Goal: Communication & Community: Connect with others

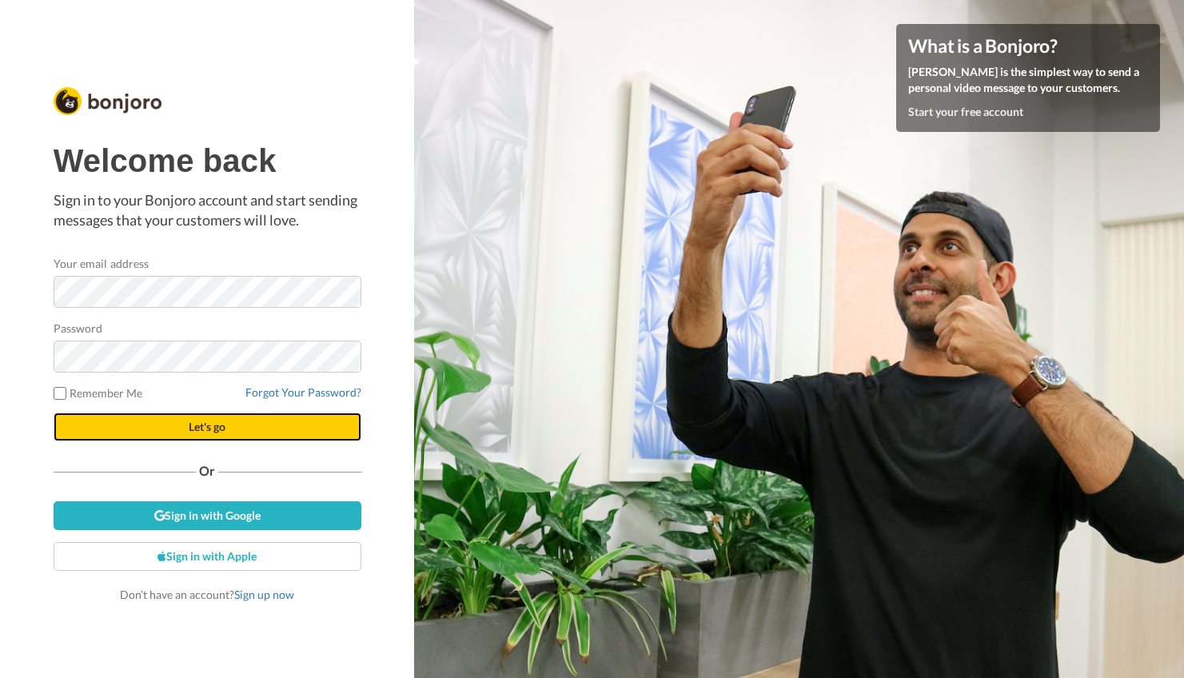
click at [213, 427] on span "Let's go" at bounding box center [207, 427] width 37 height 14
click at [178, 428] on button "Let's go" at bounding box center [208, 426] width 308 height 29
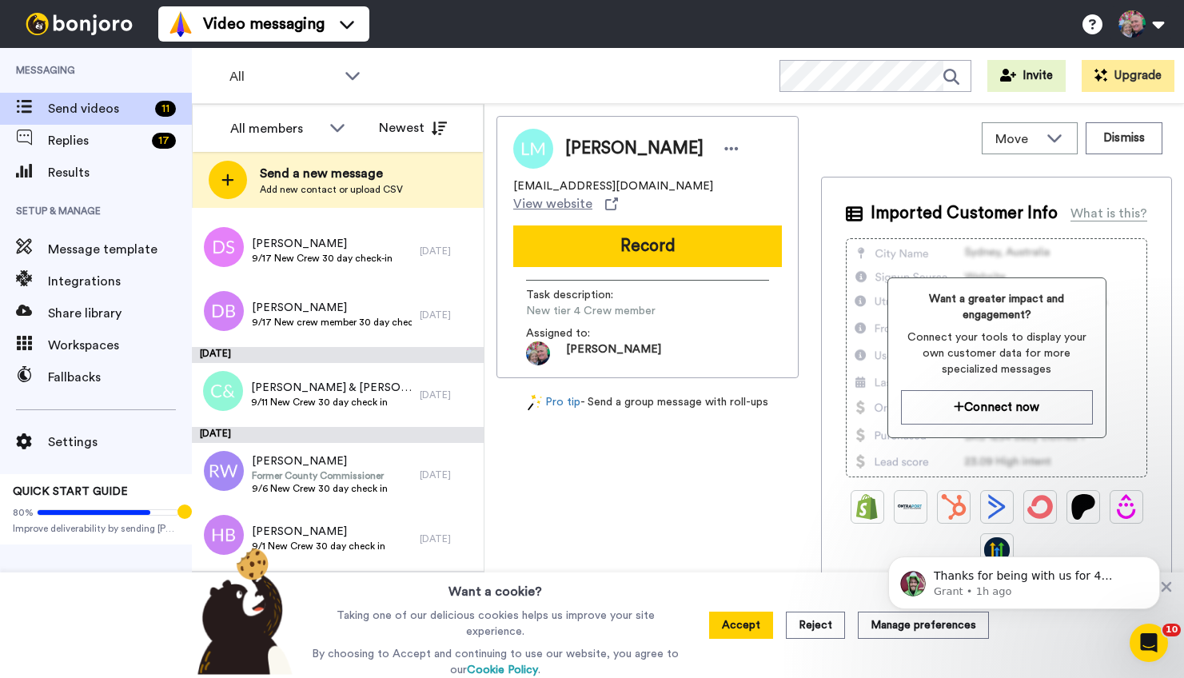
scroll to position [313, 0]
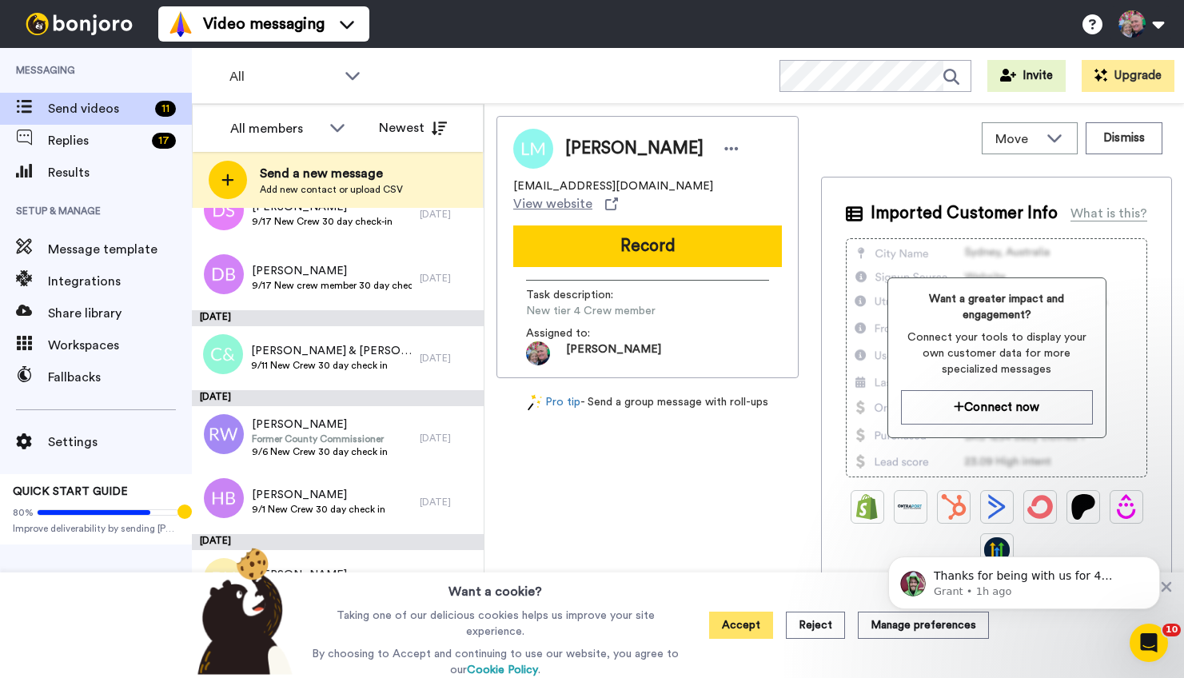
click at [743, 623] on button "Accept" at bounding box center [741, 624] width 64 height 27
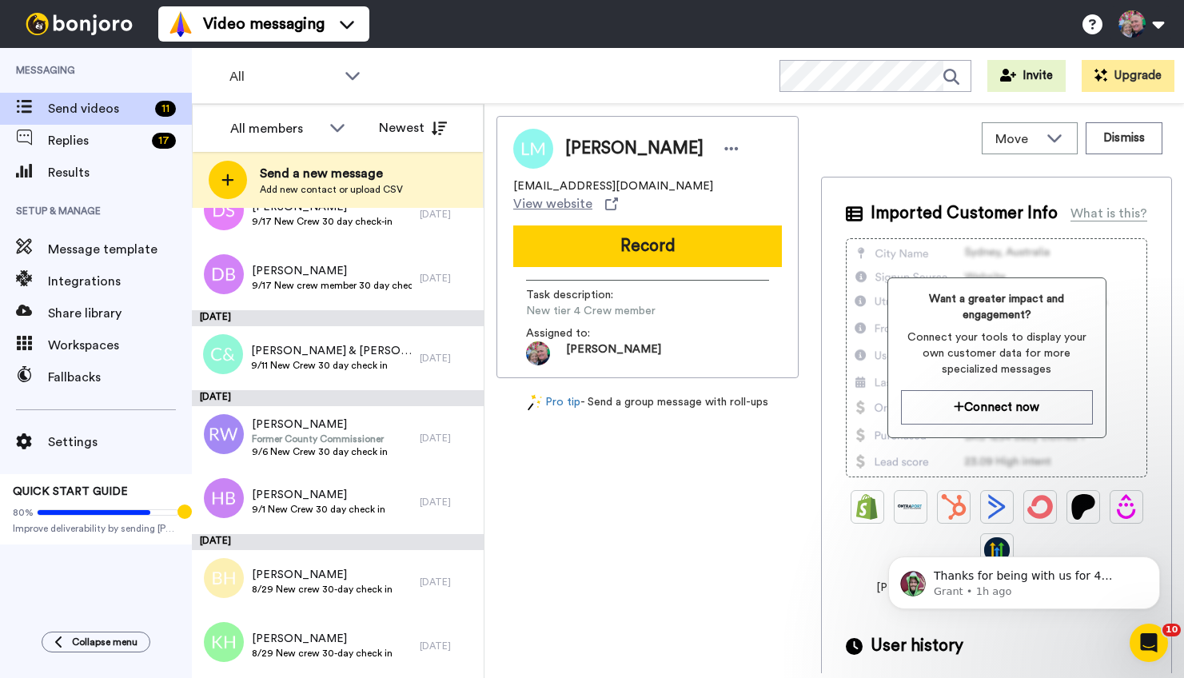
scroll to position [0, 0]
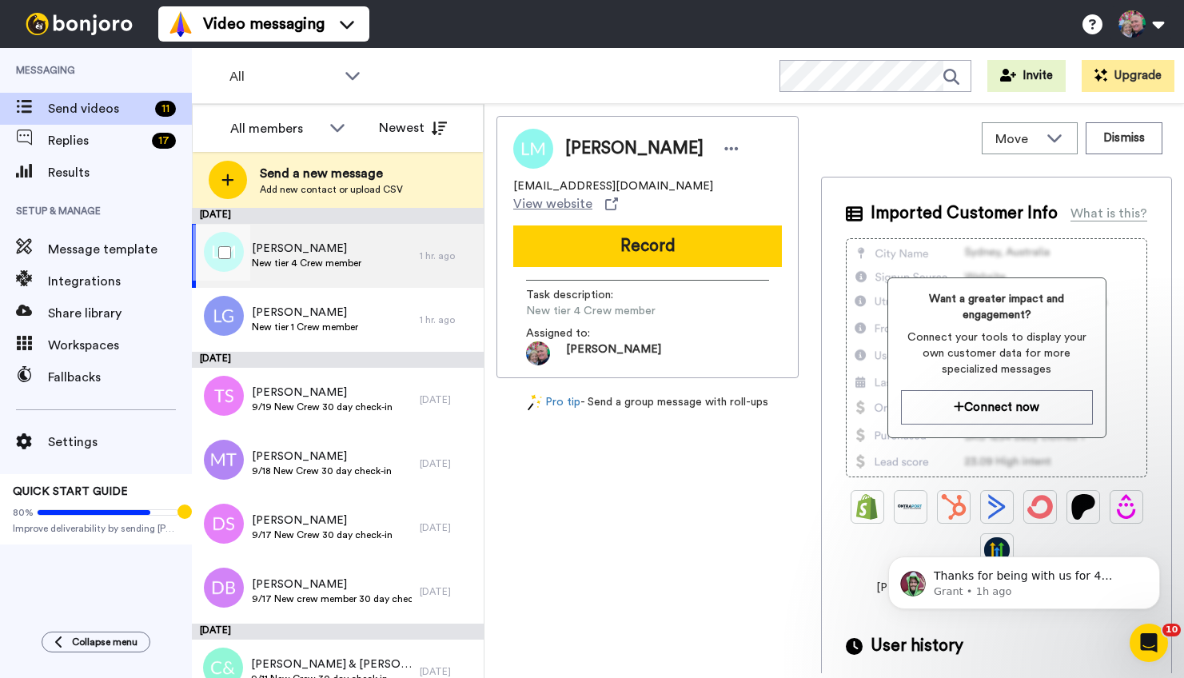
click at [320, 257] on span "New tier 4 Crew member" at bounding box center [307, 263] width 110 height 13
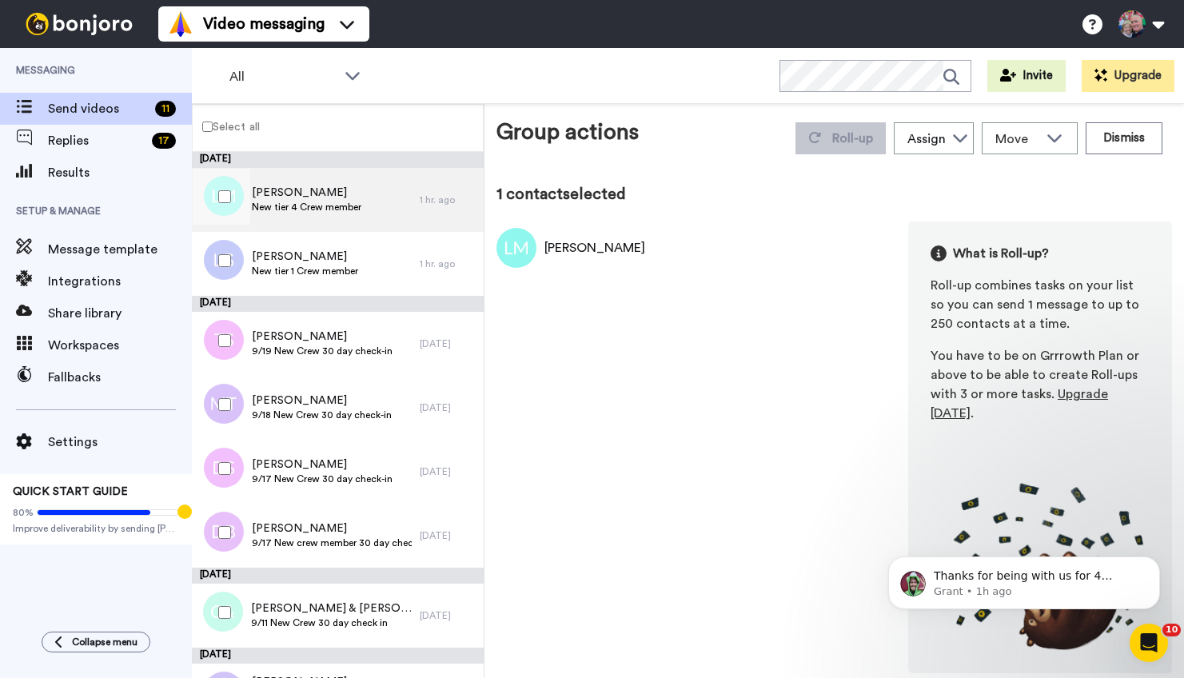
click at [343, 205] on span "New tier 4 Crew member" at bounding box center [307, 207] width 110 height 13
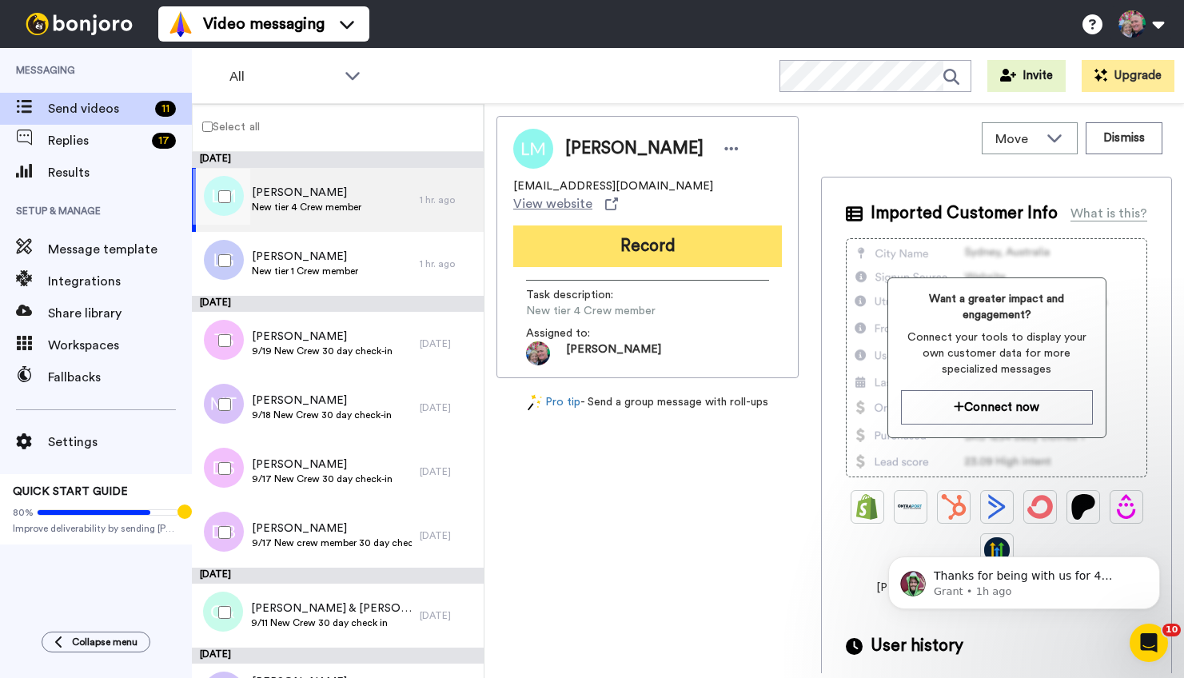
click at [649, 232] on button "Record" at bounding box center [647, 246] width 269 height 42
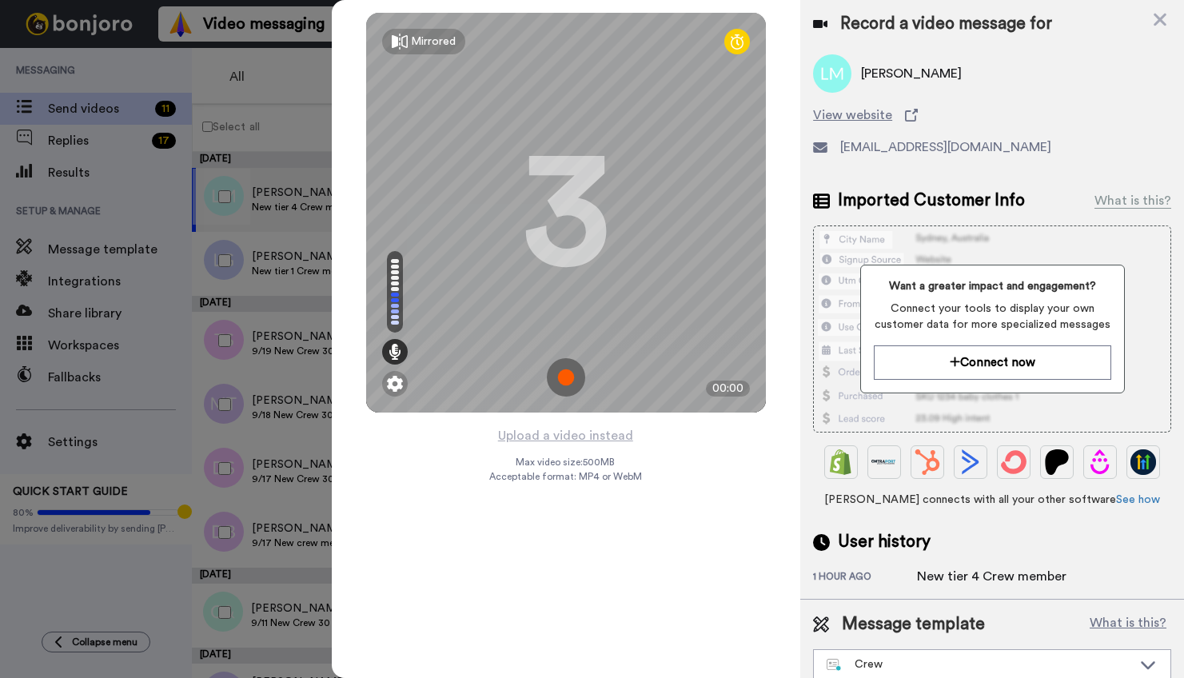
scroll to position [14, 0]
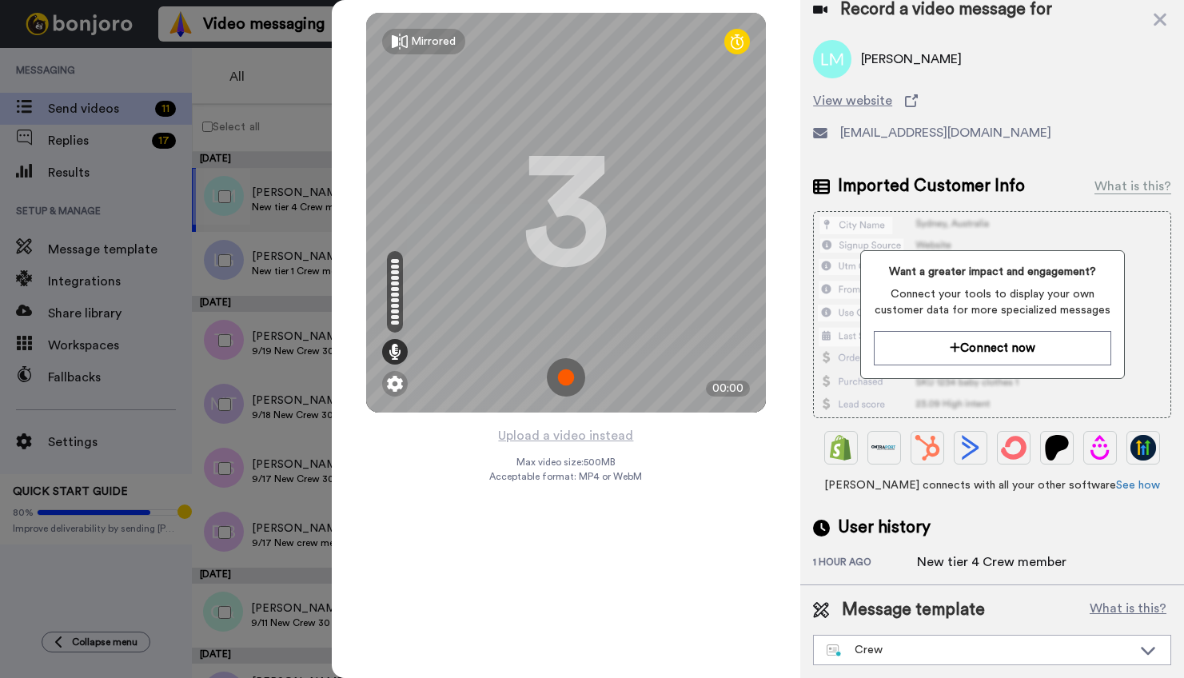
click at [566, 370] on img at bounding box center [566, 377] width 38 height 38
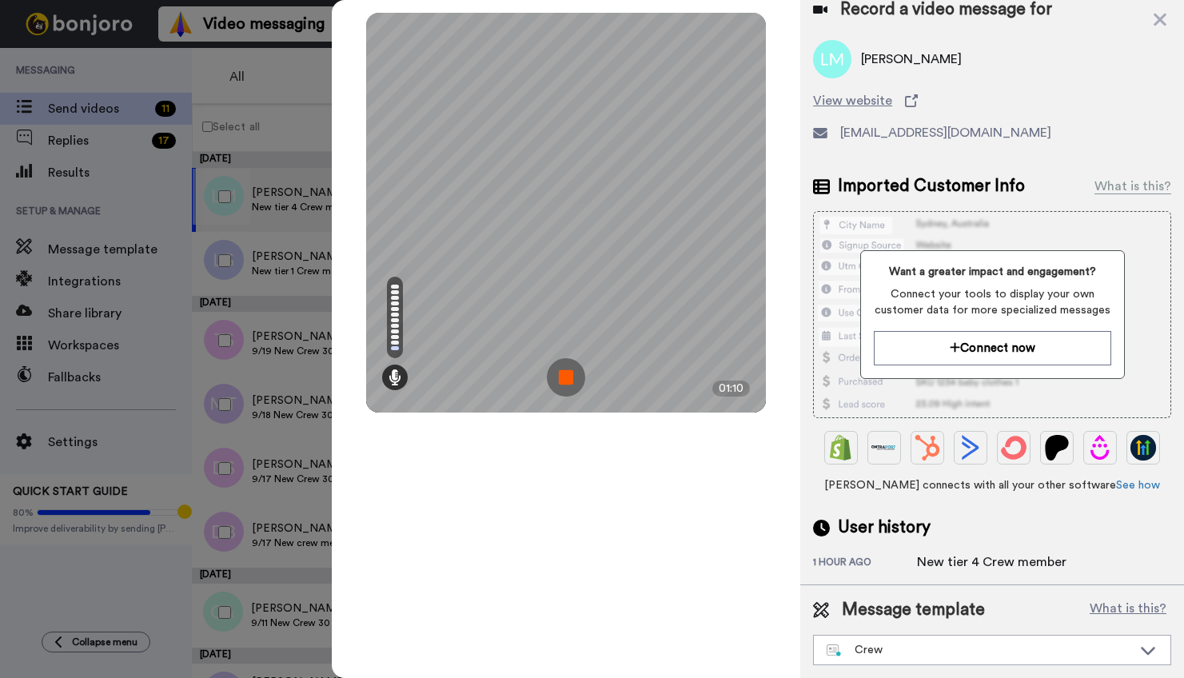
click at [570, 372] on img at bounding box center [566, 377] width 38 height 38
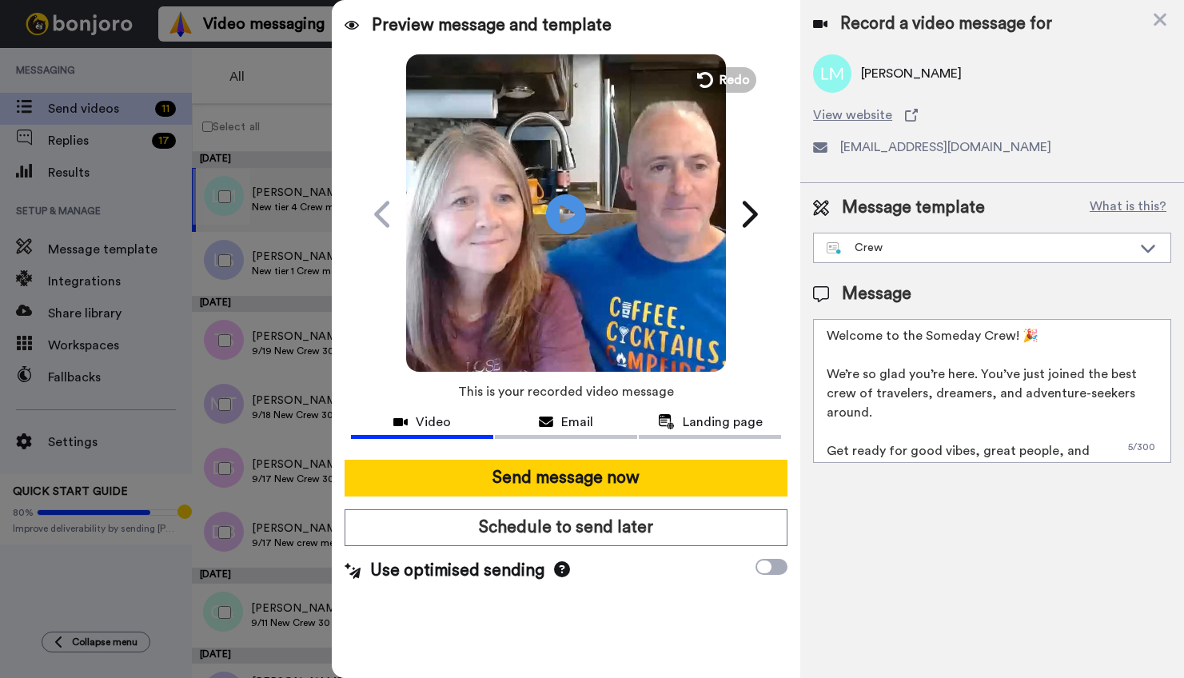
scroll to position [0, 0]
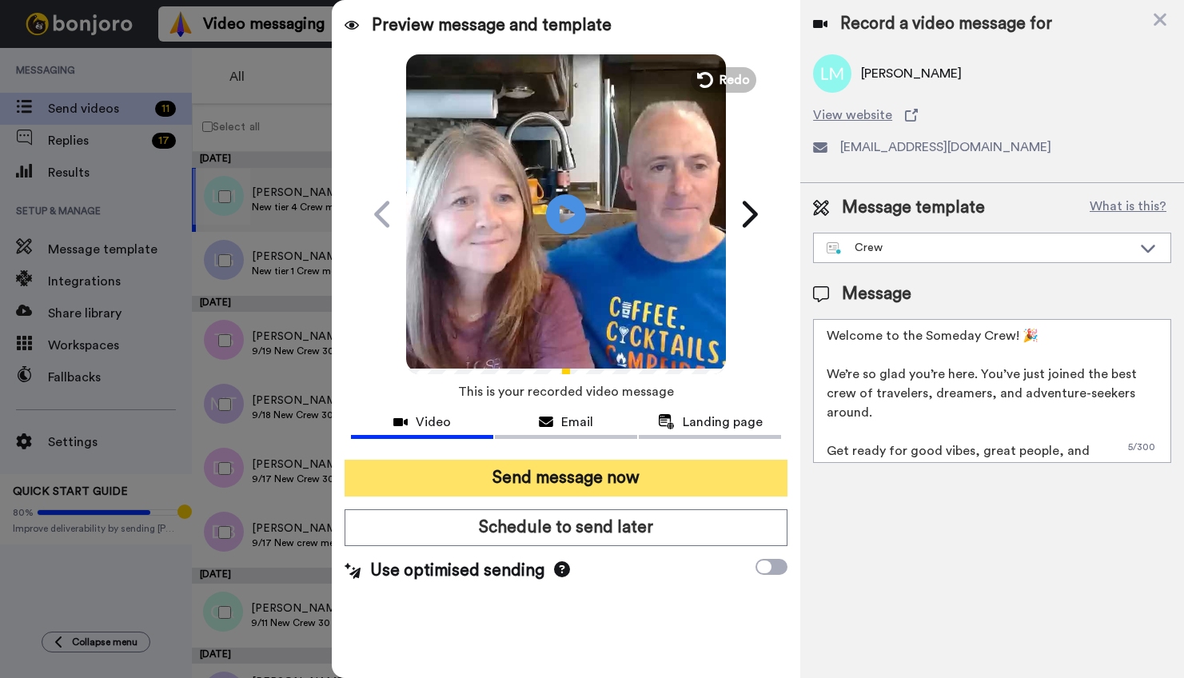
click at [560, 479] on button "Send message now" at bounding box center [565, 478] width 443 height 37
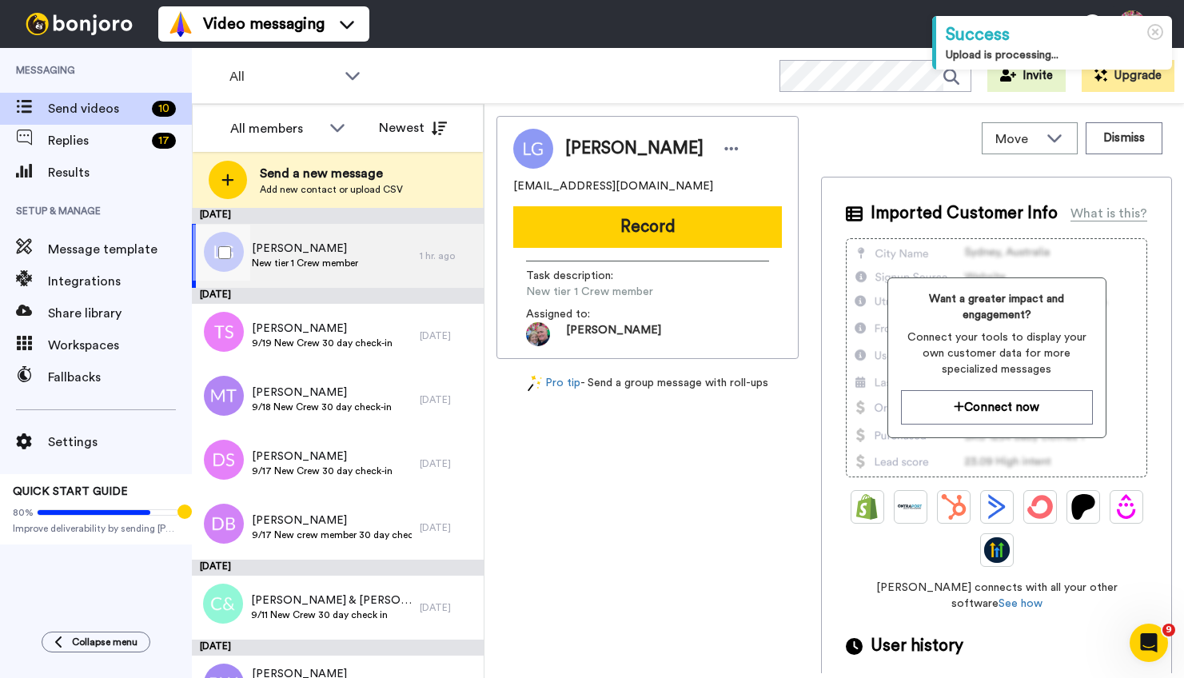
click at [317, 245] on span "[PERSON_NAME]" at bounding box center [305, 249] width 106 height 16
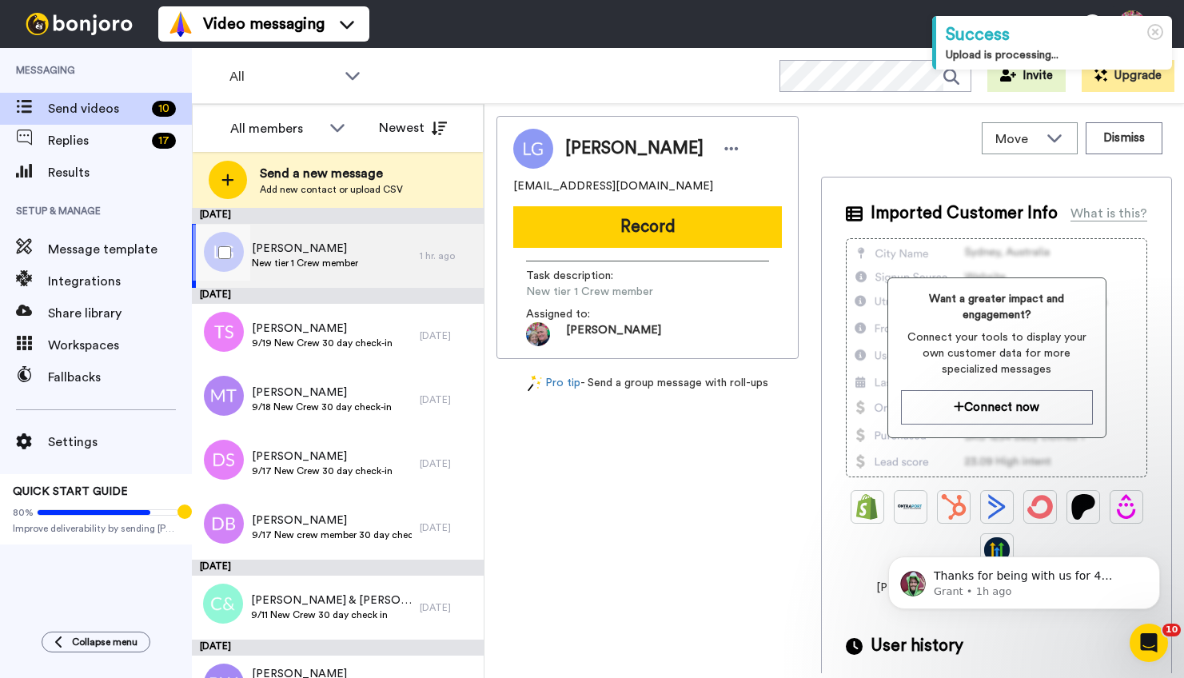
click at [257, 242] on span "[PERSON_NAME]" at bounding box center [305, 249] width 106 height 16
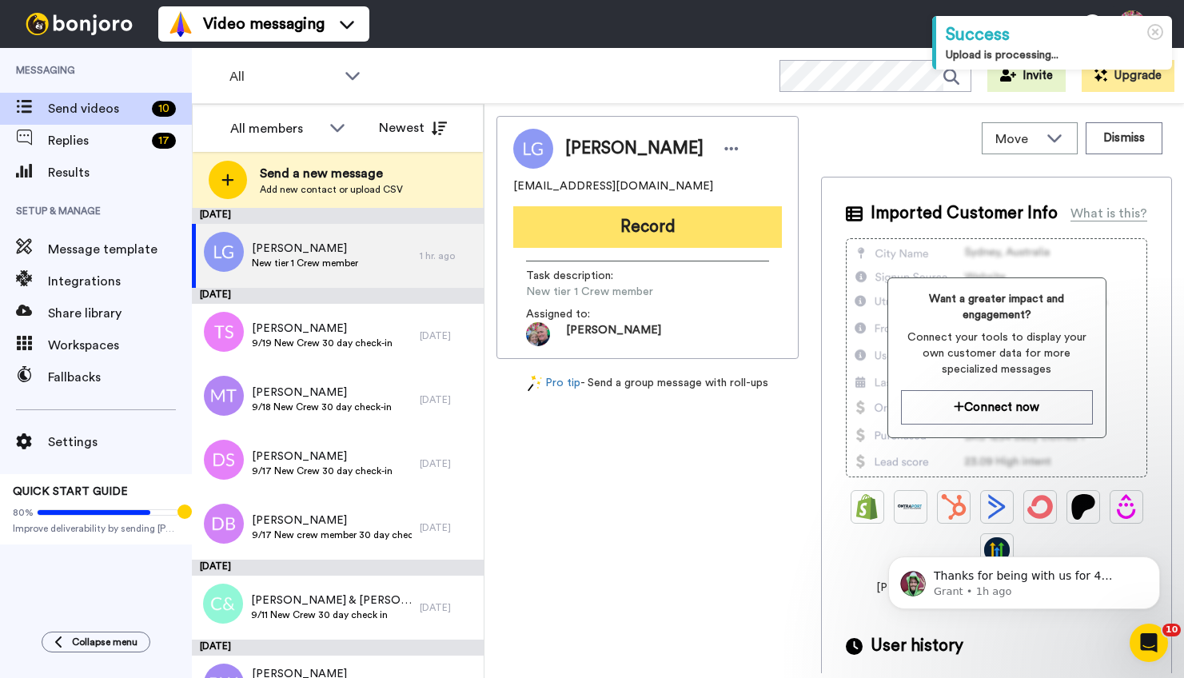
click at [666, 226] on button "Record" at bounding box center [647, 227] width 269 height 42
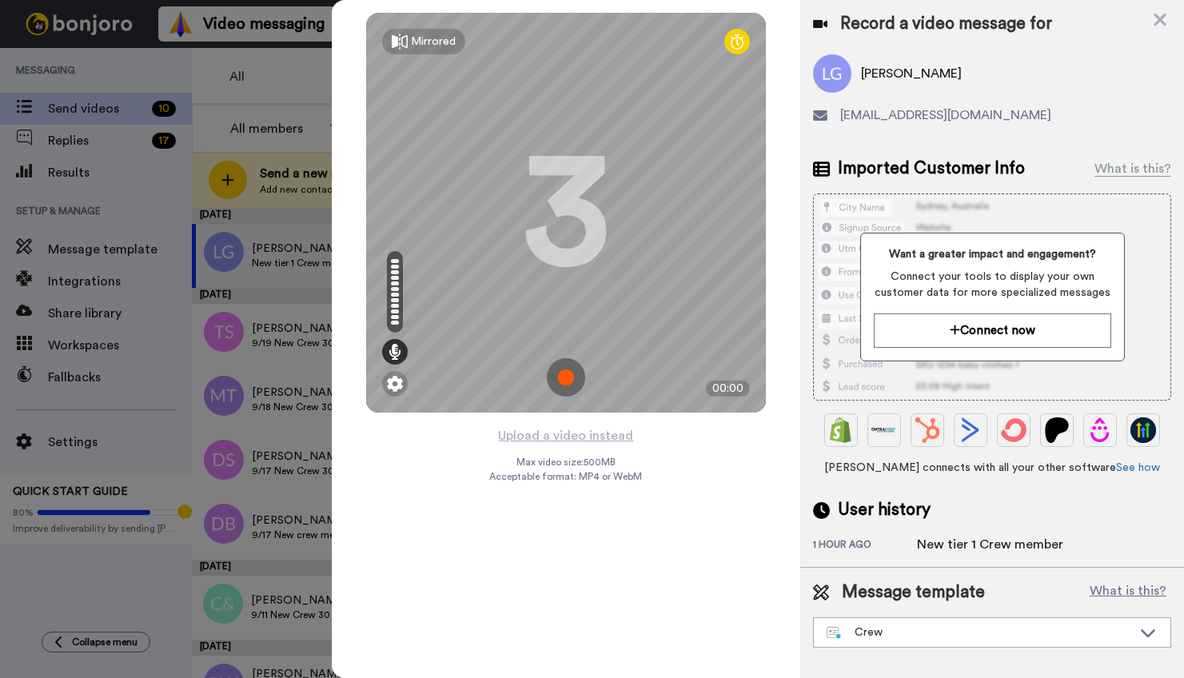
click at [567, 376] on img at bounding box center [566, 377] width 38 height 38
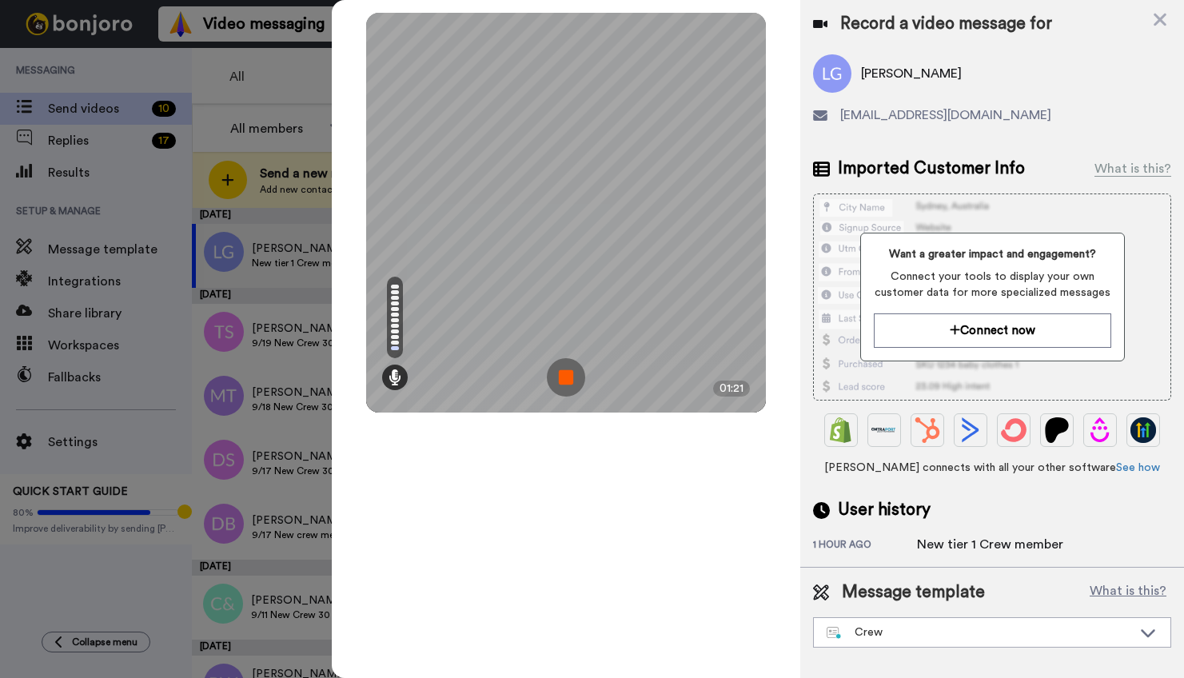
click at [567, 376] on img at bounding box center [566, 377] width 38 height 38
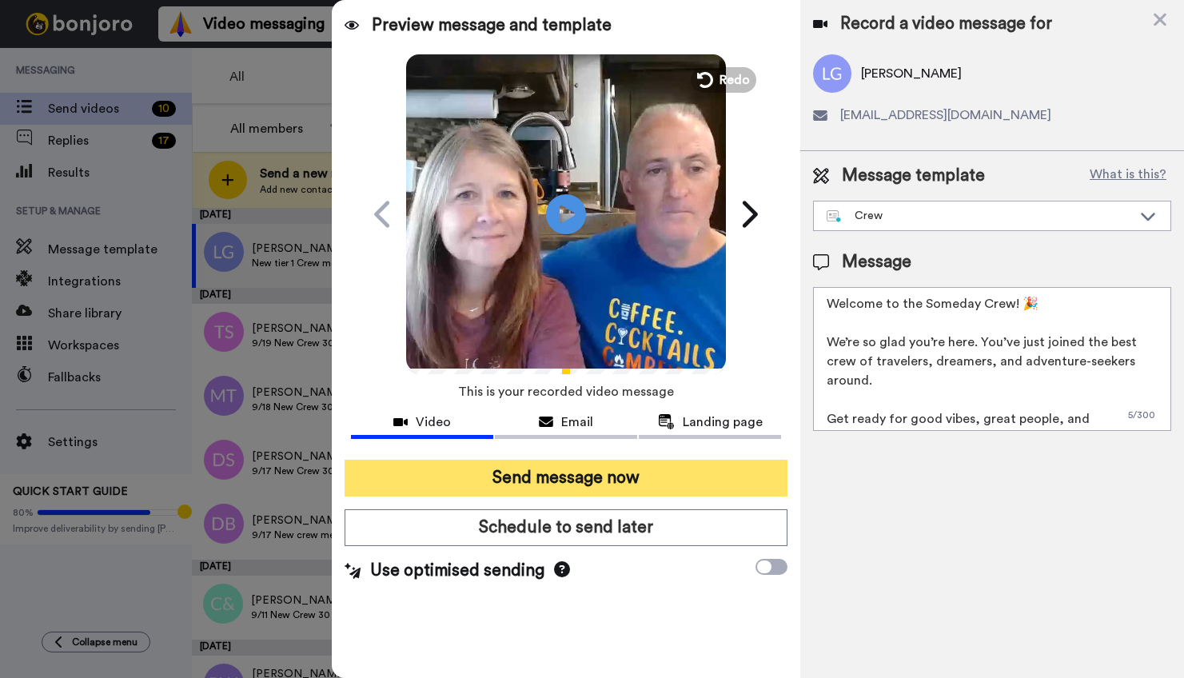
click at [583, 476] on button "Send message now" at bounding box center [565, 478] width 443 height 37
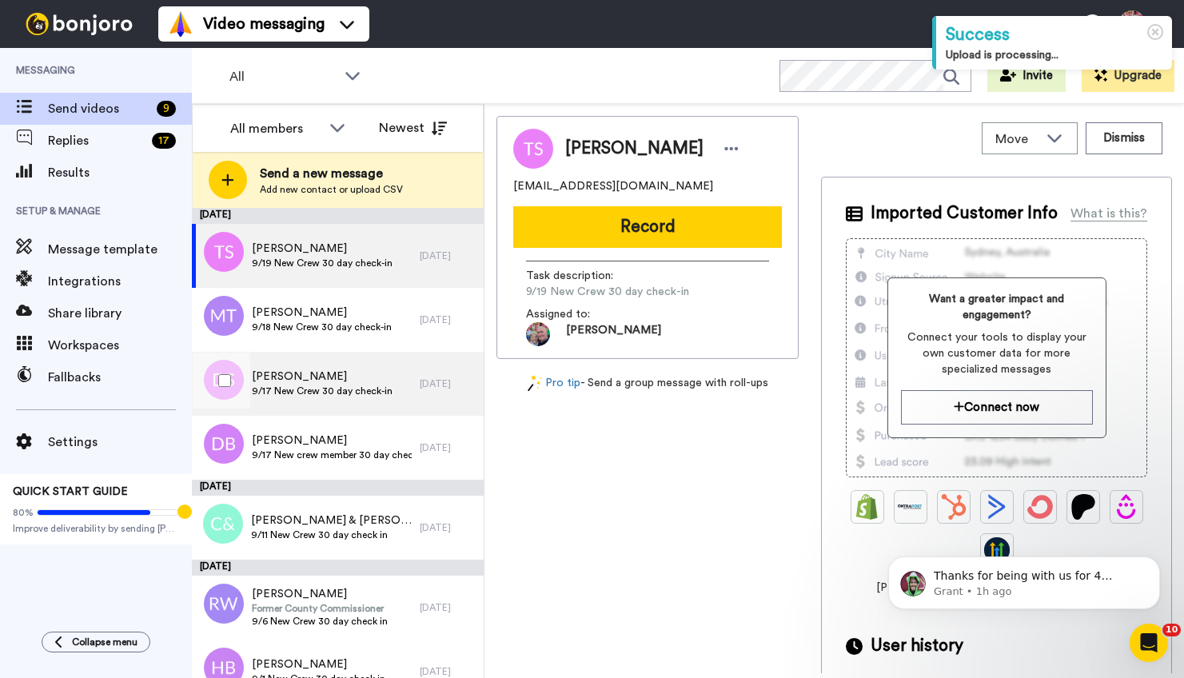
scroll to position [169, 0]
